Goal: Task Accomplishment & Management: Use online tool/utility

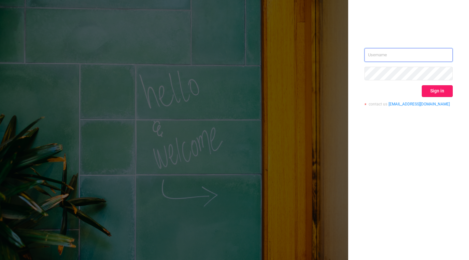
type input "[EMAIL_ADDRESS][DOMAIN_NAME]"
click at [431, 87] on button "Sign in" at bounding box center [437, 91] width 31 height 12
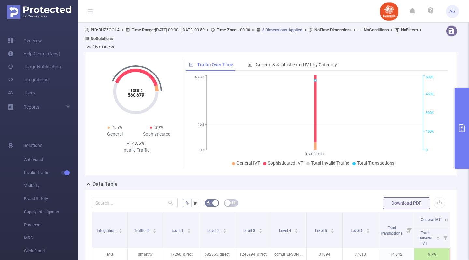
click at [459, 118] on button "primary" at bounding box center [462, 128] width 14 height 81
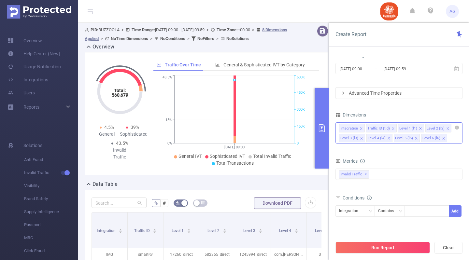
click at [393, 129] on icon "icon: close" at bounding box center [393, 128] width 3 height 3
click at [361, 128] on icon "icon: close" at bounding box center [361, 128] width 3 height 3
click at [408, 137] on div "Level 1 (l1) Level 2 (l2) Level 3 (l3) Level 4 (l4) Level 5 (l5) Level 6 (l6)" at bounding box center [399, 133] width 127 height 21
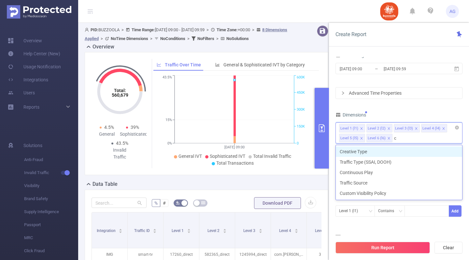
type input "cr"
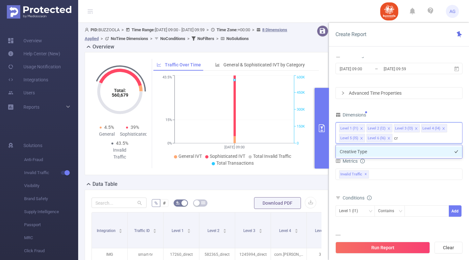
click at [408, 151] on li "Creative Type" at bounding box center [399, 152] width 126 height 10
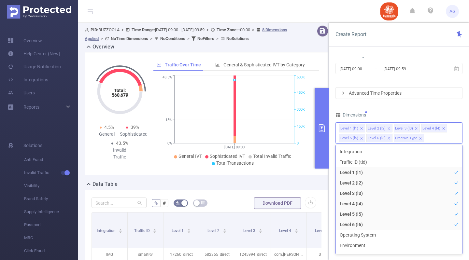
click at [393, 90] on div "Advanced Time Properties" at bounding box center [399, 93] width 126 height 11
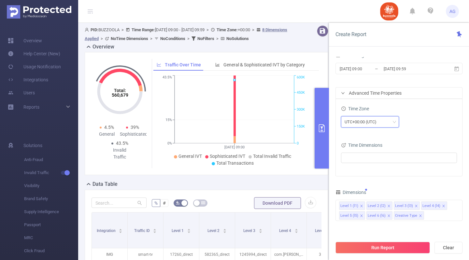
click at [373, 120] on div "UTC+00:00 (UTC)" at bounding box center [363, 122] width 37 height 11
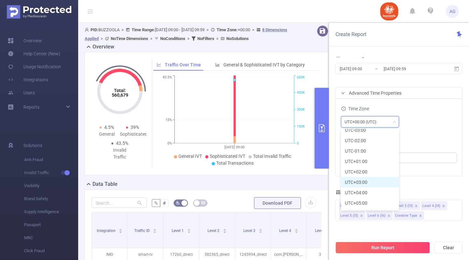
click at [362, 182] on li "UTC+03:00" at bounding box center [370, 182] width 58 height 10
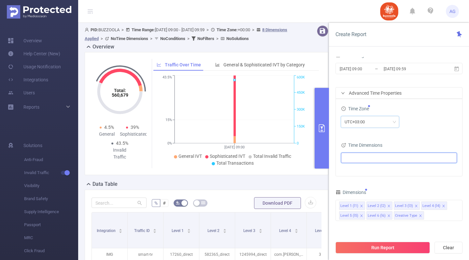
click at [385, 157] on ul at bounding box center [396, 158] width 107 height 10
type input "date"
click at [354, 169] on span at bounding box center [352, 170] width 5 height 5
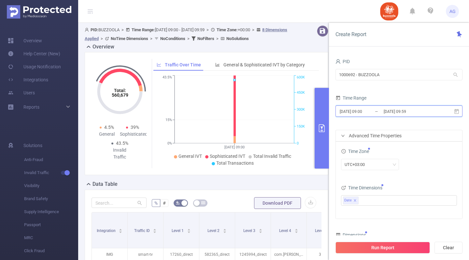
click at [455, 113] on icon at bounding box center [457, 111] width 5 height 5
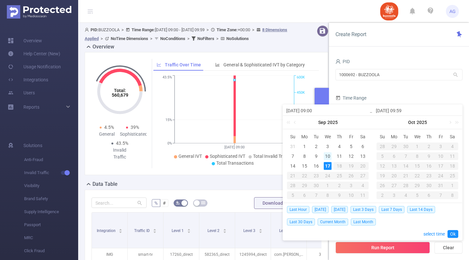
click at [329, 155] on div "10" at bounding box center [328, 157] width 8 height 8
click at [320, 164] on div "16" at bounding box center [317, 166] width 8 height 8
type input "[DATE] 09:00"
type input "[DATE] 09:59"
type input "[DATE] 09:00"
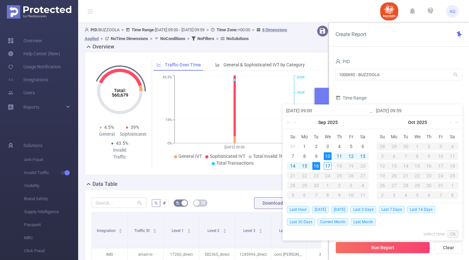
type input "[DATE] 09:59"
click at [452, 233] on link "Ok" at bounding box center [453, 234] width 11 height 8
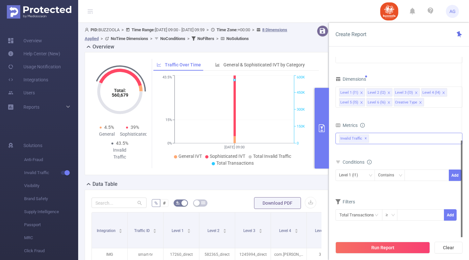
click at [405, 138] on div "Invalid Traffic ✕" at bounding box center [399, 138] width 127 height 11
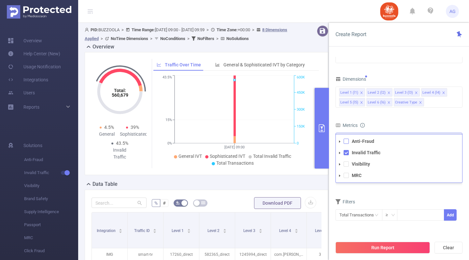
click at [346, 144] on span at bounding box center [346, 141] width 5 height 5
click at [346, 162] on span at bounding box center [346, 164] width 5 height 5
click at [347, 175] on span at bounding box center [346, 175] width 5 height 5
click at [373, 188] on div "Conditions Level 1 (l1) Contains Add" at bounding box center [399, 174] width 127 height 32
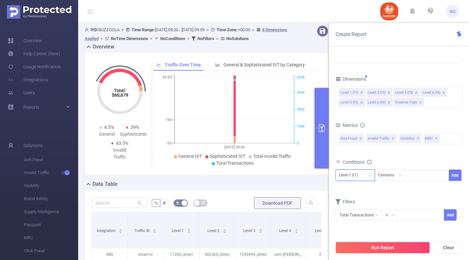
click at [369, 173] on div "Level 1 (l1)" at bounding box center [355, 175] width 32 height 11
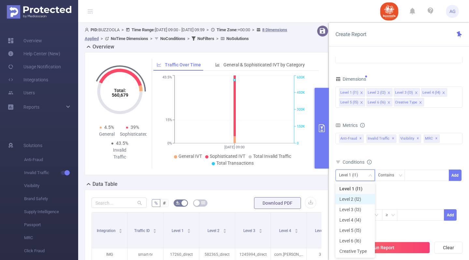
click at [361, 198] on li "Level 2 (l2)" at bounding box center [355, 199] width 39 height 10
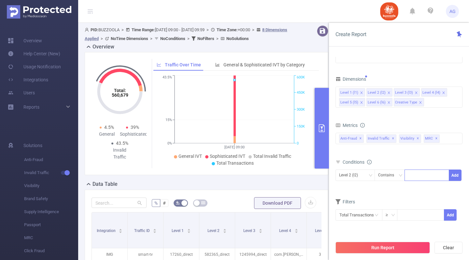
click at [408, 174] on div at bounding box center [427, 175] width 45 height 11
paste input "590852"
type input "590852"
click at [419, 186] on li "590852" at bounding box center [427, 189] width 45 height 10
click at [455, 177] on button "Add" at bounding box center [455, 175] width 13 height 11
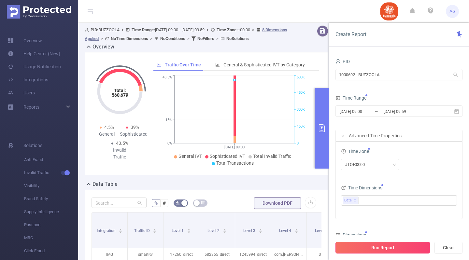
click at [391, 245] on button "Run Report" at bounding box center [383, 248] width 95 height 12
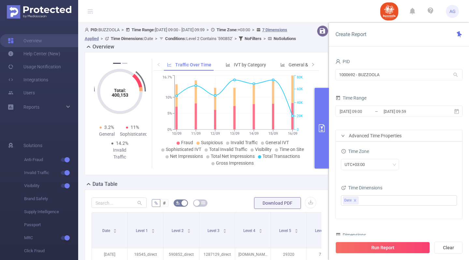
click at [345, 133] on div "Advanced Time Properties" at bounding box center [399, 135] width 126 height 11
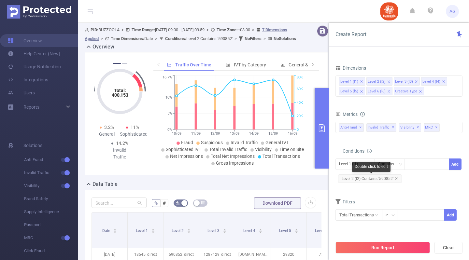
click at [386, 177] on span "Level 2 (l2) Contains '590852'" at bounding box center [370, 179] width 64 height 8
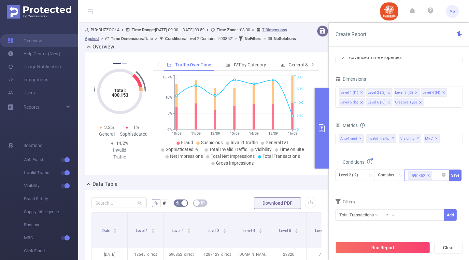
click at [431, 177] on li "590852" at bounding box center [420, 175] width 24 height 8
click at [427, 174] on icon "icon: close" at bounding box center [428, 175] width 3 height 3
paste input "583324"
type input "583324"
click at [427, 174] on div "583324 583324" at bounding box center [426, 175] width 37 height 11
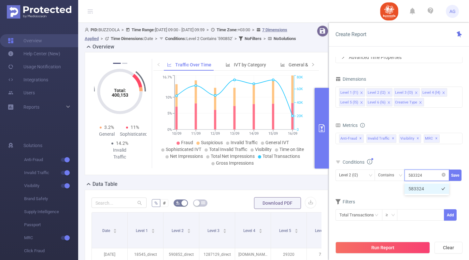
click at [423, 187] on li "583324" at bounding box center [427, 189] width 45 height 10
click at [453, 177] on button "Save" at bounding box center [455, 175] width 13 height 11
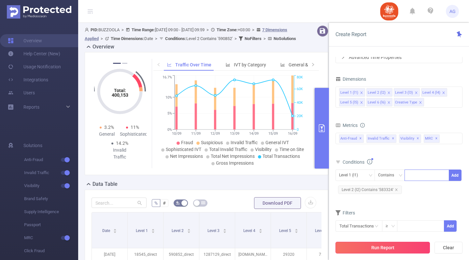
click at [391, 245] on button "Run Report" at bounding box center [383, 248] width 95 height 12
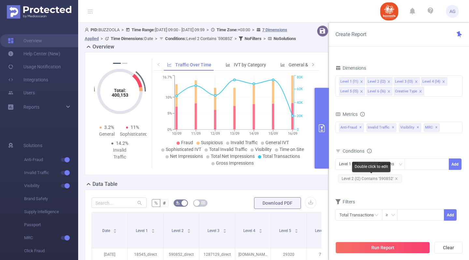
click at [385, 179] on span "Level 2 (l2) Contains '590852'" at bounding box center [370, 179] width 64 height 8
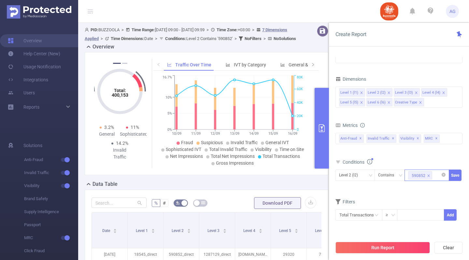
click at [429, 174] on icon "icon: close" at bounding box center [428, 175] width 3 height 3
click at [429, 174] on div at bounding box center [426, 175] width 37 height 11
paste input "583140"
type input "583140"
click at [424, 187] on li "583140" at bounding box center [427, 189] width 45 height 10
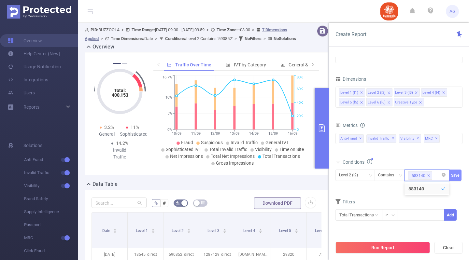
click at [450, 176] on button "Save" at bounding box center [455, 175] width 13 height 11
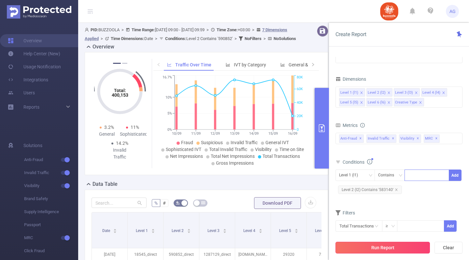
click at [392, 245] on button "Run Report" at bounding box center [383, 248] width 95 height 12
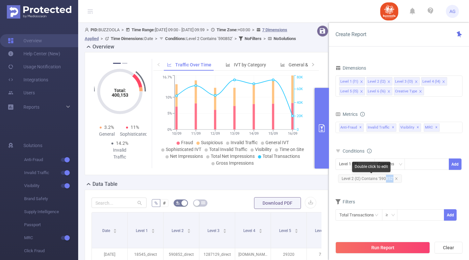
drag, startPoint x: 387, startPoint y: 184, endPoint x: 385, endPoint y: 179, distance: 5.2
click at [385, 179] on div "Level 2 (l2) Contains '590852'" at bounding box center [370, 178] width 69 height 11
click at [385, 179] on span "Level 2 (l2) Contains '590852'" at bounding box center [370, 179] width 64 height 8
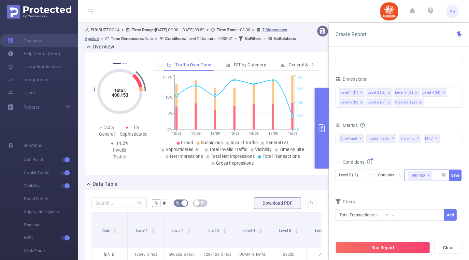
click at [428, 175] on icon "icon: close" at bounding box center [428, 175] width 3 height 3
click at [428, 175] on div at bounding box center [426, 175] width 37 height 11
paste input "588126"
type input "588126"
click at [421, 189] on li "588126" at bounding box center [427, 189] width 45 height 10
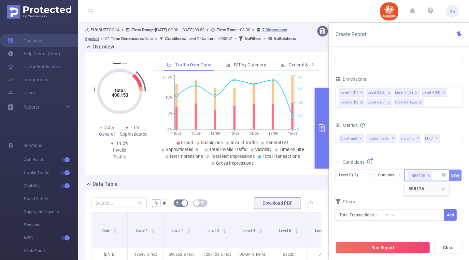
click at [456, 174] on button "Save" at bounding box center [455, 175] width 13 height 11
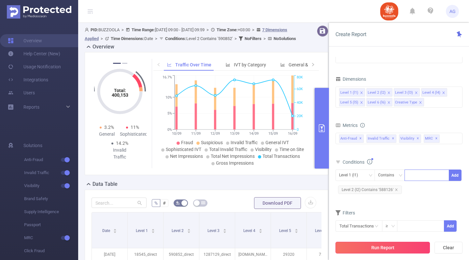
click at [407, 245] on button "Run Report" at bounding box center [383, 248] width 95 height 12
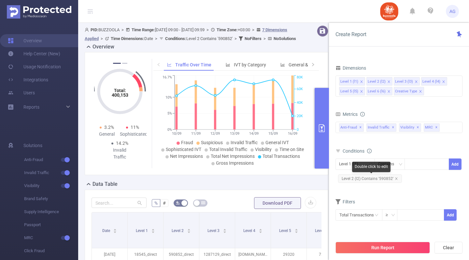
click at [386, 176] on span "Level 2 (l2) Contains '590852'" at bounding box center [370, 179] width 64 height 8
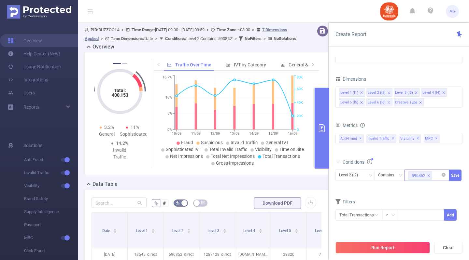
click at [428, 175] on icon "icon: close" at bounding box center [429, 176] width 2 height 2
click at [428, 175] on div at bounding box center [426, 175] width 37 height 11
paste input "587913"
type input "587913"
click at [424, 188] on li "587913" at bounding box center [427, 189] width 45 height 10
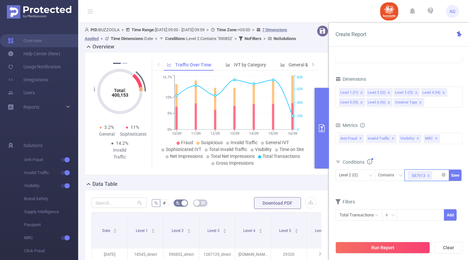
paste input "587900"
type input "587900"
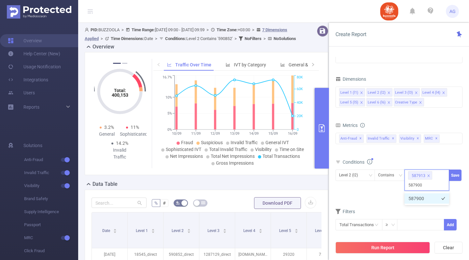
click at [416, 200] on li "587900" at bounding box center [427, 199] width 45 height 10
click at [456, 175] on button "Save" at bounding box center [455, 175] width 13 height 11
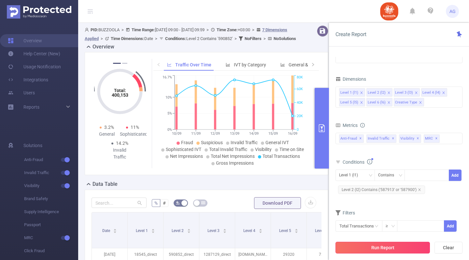
click at [409, 244] on button "Run Report" at bounding box center [383, 248] width 95 height 12
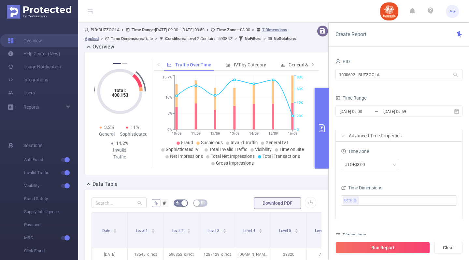
click at [324, 52] on div "Overview" at bounding box center [209, 47] width 249 height 9
click at [326, 106] on button "primary" at bounding box center [322, 128] width 14 height 81
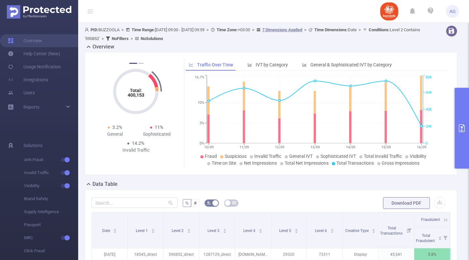
click at [226, 181] on div "Data Table" at bounding box center [274, 185] width 378 height 9
